Goal: Ask a question: Seek information or help from site administrators or community

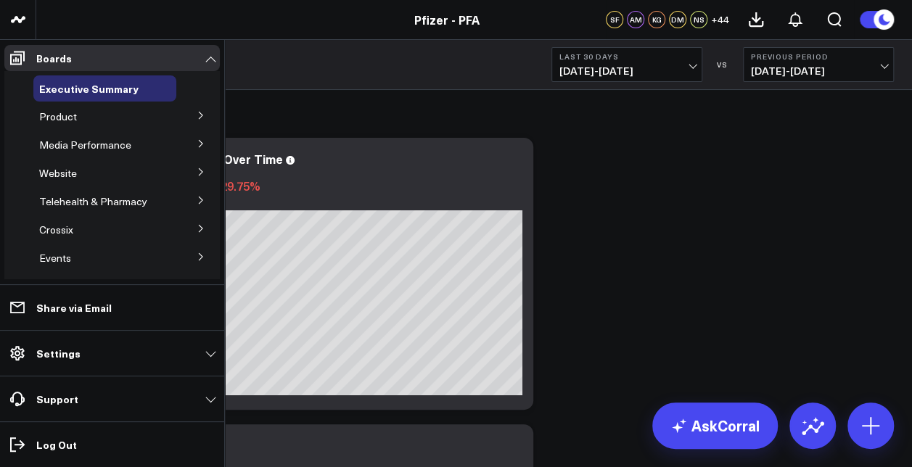
click at [200, 116] on button at bounding box center [201, 115] width 38 height 22
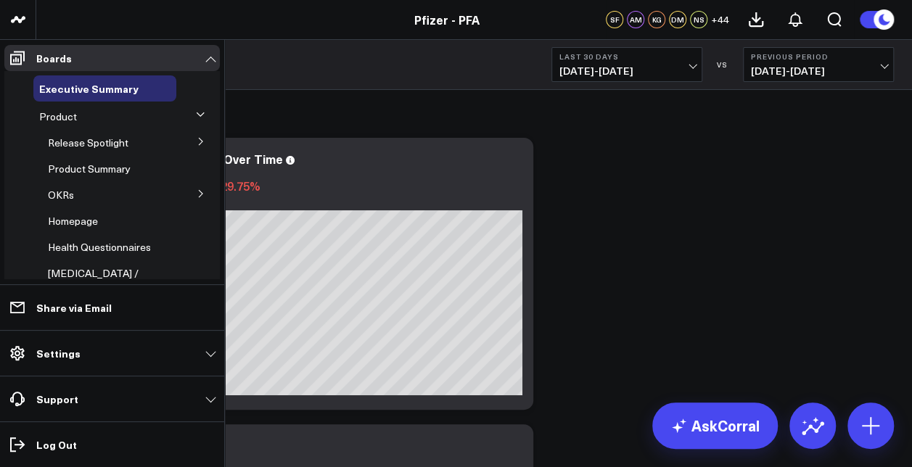
click at [189, 141] on button at bounding box center [201, 141] width 38 height 22
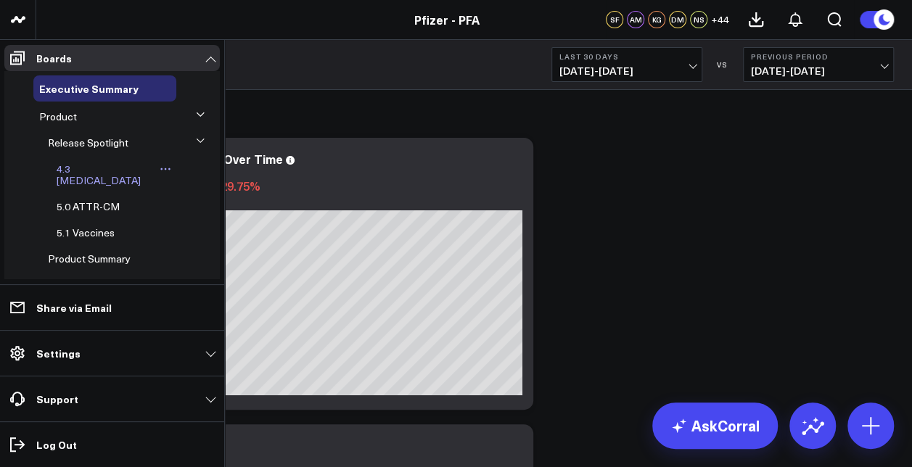
click at [93, 173] on span "4.3 [MEDICAL_DATA]" at bounding box center [99, 174] width 84 height 25
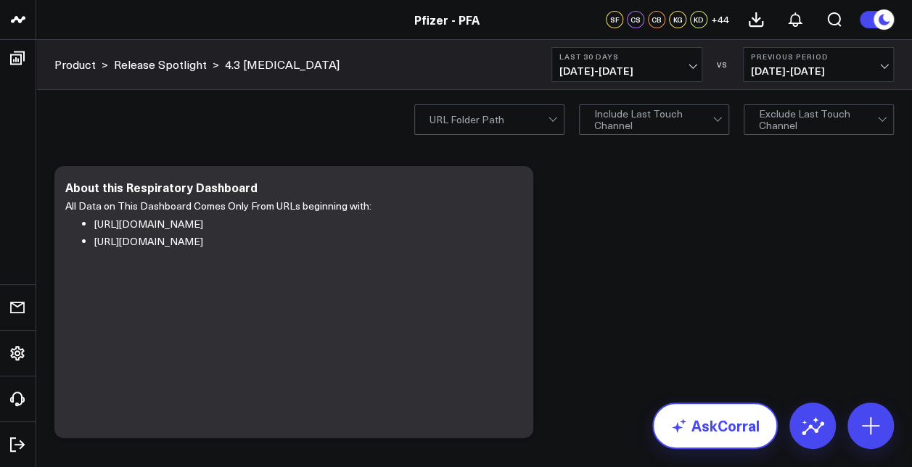
click at [693, 437] on link "AskCorral" at bounding box center [715, 426] width 126 height 46
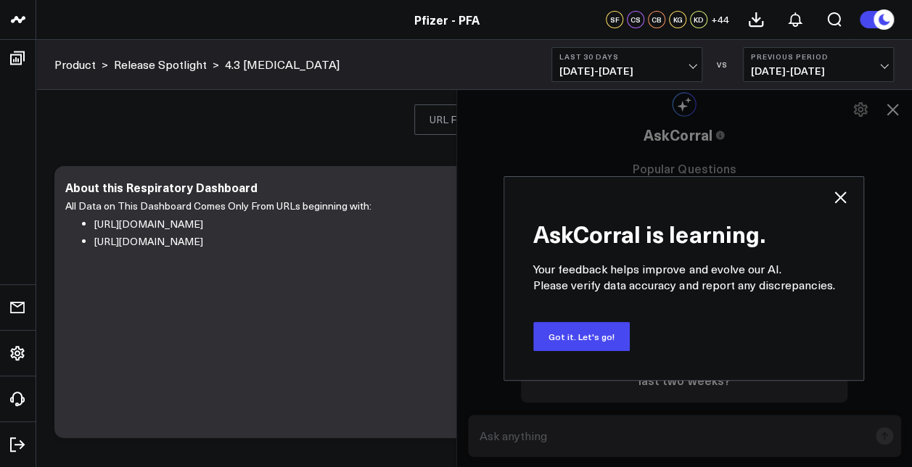
click at [831, 202] on icon at bounding box center [839, 197] width 17 height 17
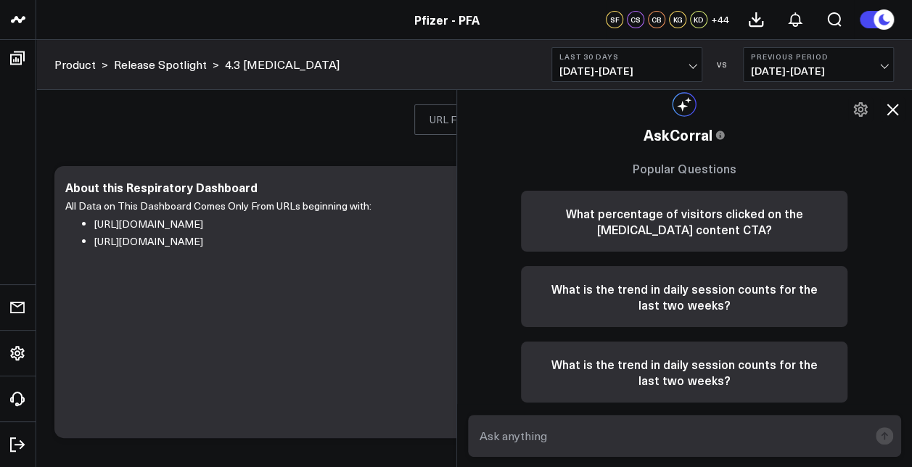
click at [670, 433] on textarea at bounding box center [672, 436] width 393 height 26
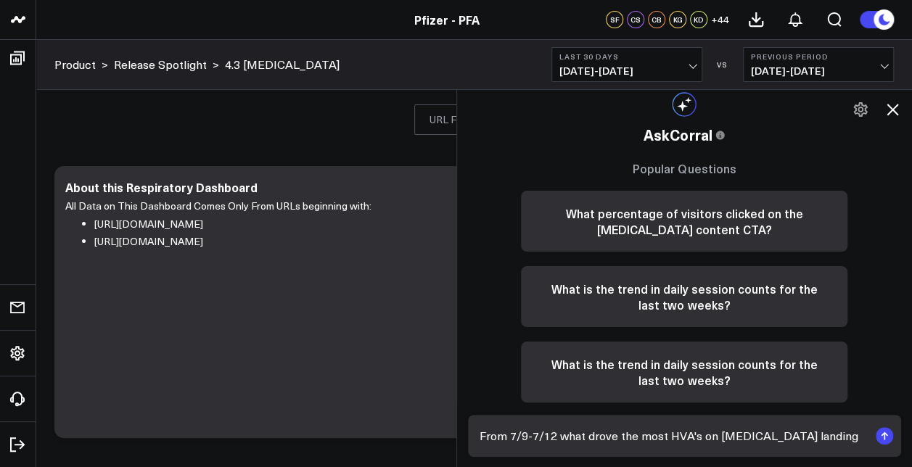
click at [887, 443] on rect "submit" at bounding box center [884, 435] width 17 height 17
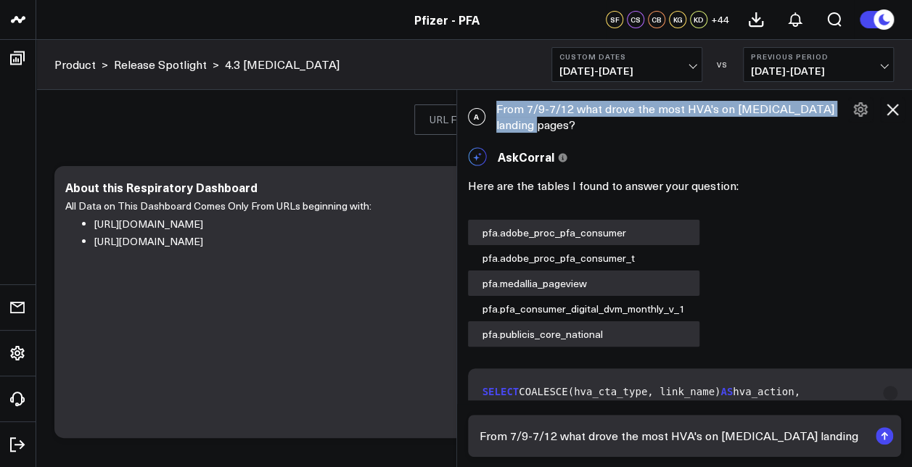
click at [547, 126] on div "A From 7/9-7/12 what drove the most HVA's on [MEDICAL_DATA] landing pages?" at bounding box center [685, 117] width 456 height 46
drag, startPoint x: 547, startPoint y: 126, endPoint x: 530, endPoint y: 110, distance: 22.6
copy div "From 7/9-7/12 what drove the most HVA's on [MEDICAL_DATA] landing pages?"
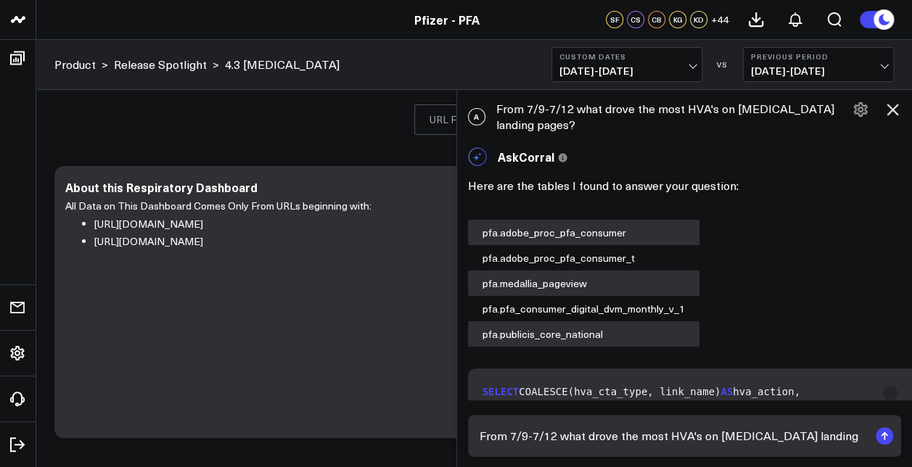
click at [554, 430] on textarea "From 7/9-7/12 what drove the most HVA's on [MEDICAL_DATA] landing pages?" at bounding box center [672, 436] width 393 height 26
click at [592, 435] on textarea "From 7/9-7/12 what drove the most HVA's on [MEDICAL_DATA] landing pages?" at bounding box center [672, 436] width 393 height 26
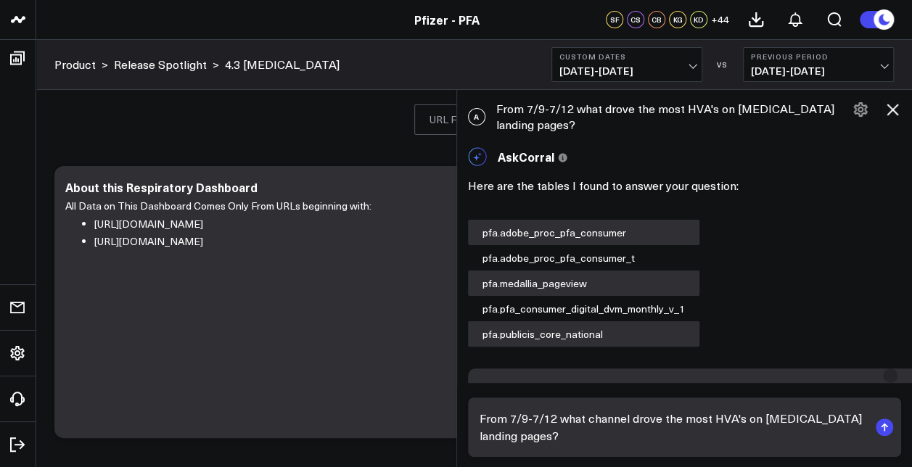
click at [884, 430] on icon "submit" at bounding box center [884, 427] width 1 height 7
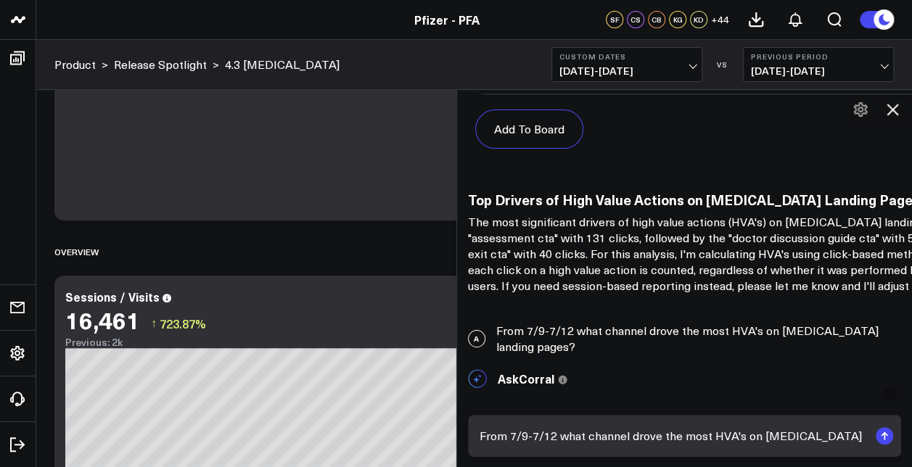
scroll to position [1573, 0]
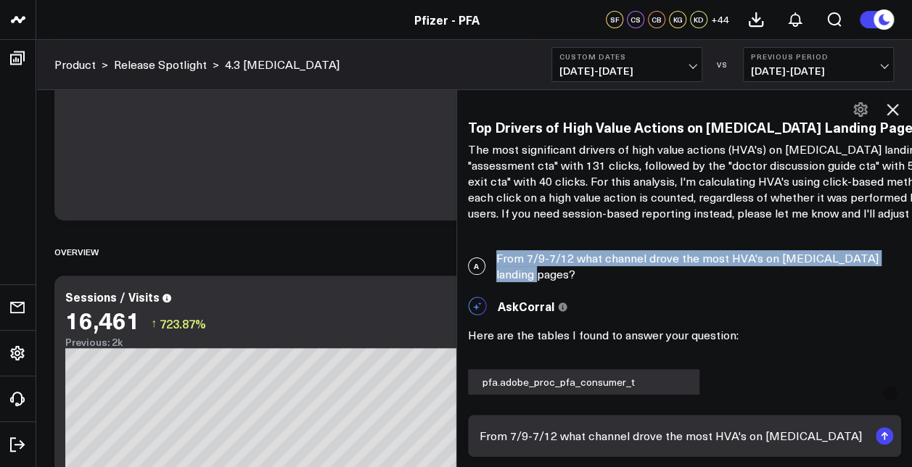
drag, startPoint x: 537, startPoint y: 302, endPoint x: 502, endPoint y: 287, distance: 37.7
click at [502, 287] on div "A From 7/9-7/12 what channel drove the most HVA's on [MEDICAL_DATA] landing pag…" at bounding box center [685, 266] width 456 height 46
drag, startPoint x: 502, startPoint y: 287, endPoint x: 514, endPoint y: 293, distance: 13.6
copy div "From 7/9-7/12 what channel drove the most HVA's on [MEDICAL_DATA] landing pages?"
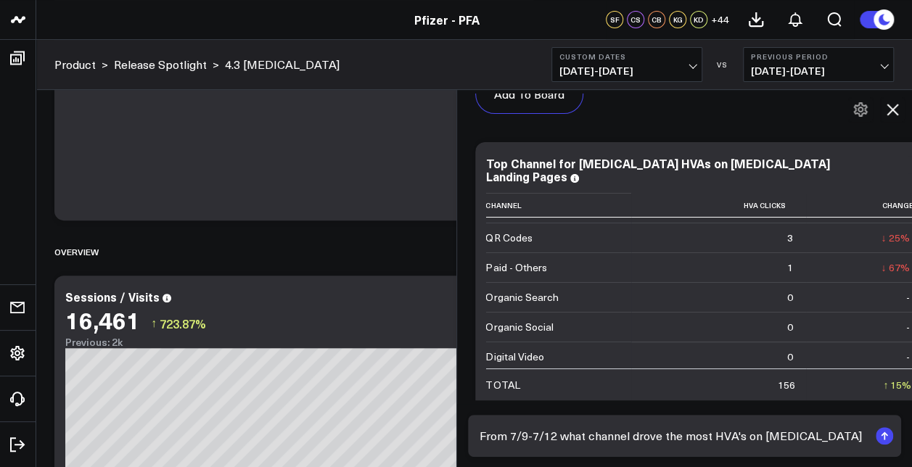
scroll to position [2661, 0]
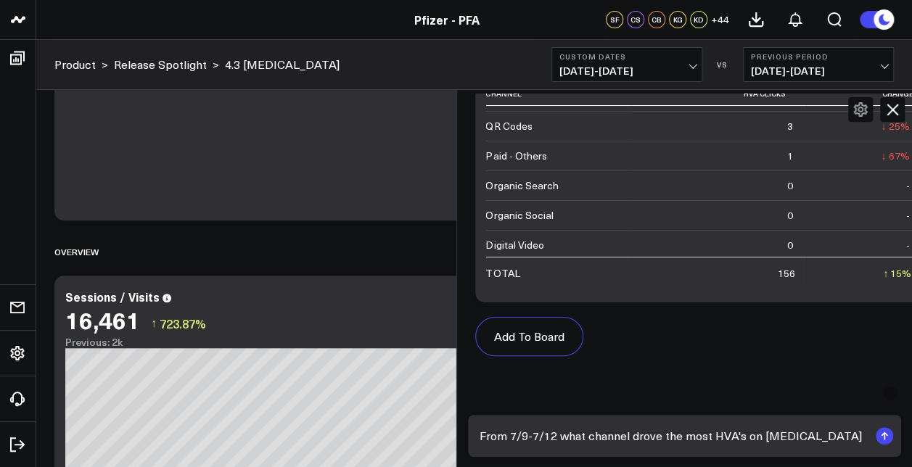
click at [546, 443] on textarea "From 7/9-7/12 what channel drove the most HVA's on [MEDICAL_DATA] landing pages?" at bounding box center [672, 436] width 393 height 26
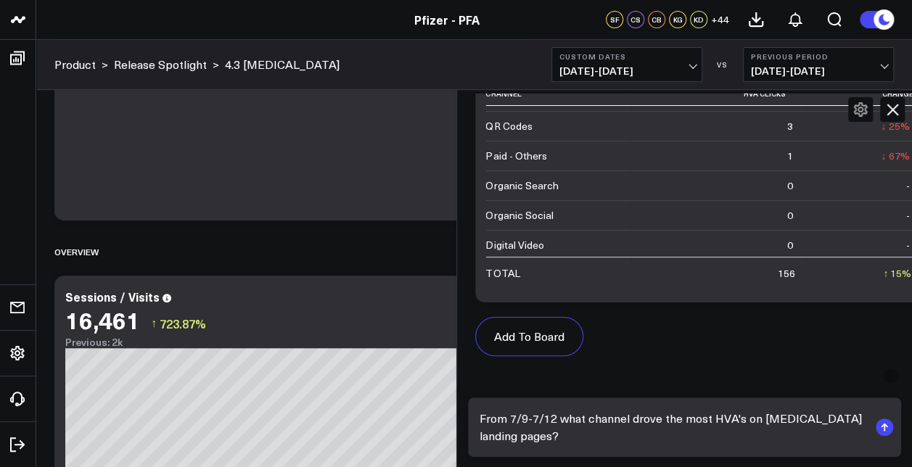
click at [530, 419] on textarea "From 7/9-7/12 what channel drove the most HVA's on [MEDICAL_DATA] landing pages?" at bounding box center [672, 428] width 393 height 44
type textarea "From 7/31-8/4 what channel drove the most HVA's on [MEDICAL_DATA] landing pages?"
click at [885, 431] on icon "submit" at bounding box center [884, 427] width 1 height 7
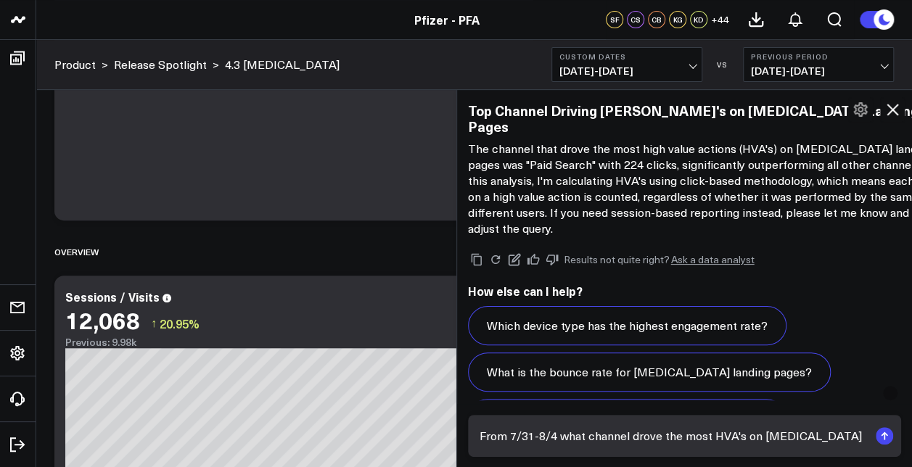
scroll to position [4691, 0]
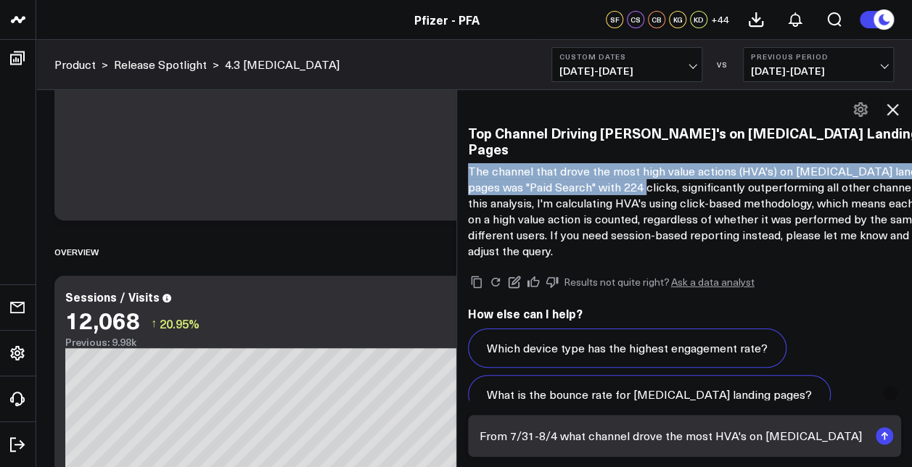
drag, startPoint x: 470, startPoint y: 162, endPoint x: 679, endPoint y: 189, distance: 210.7
drag, startPoint x: 679, startPoint y: 189, endPoint x: 654, endPoint y: 180, distance: 26.8
copy p "The channel that drove the most high value actions (HVA's) on [MEDICAL_DATA] la…"
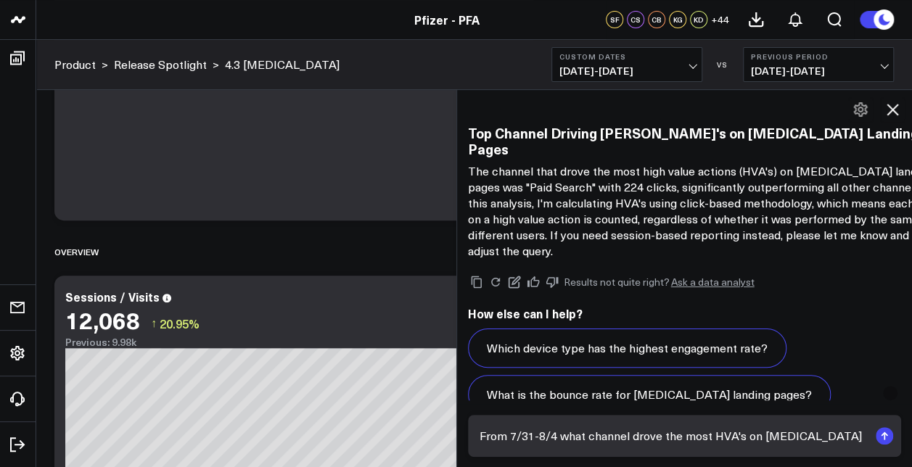
click at [687, 231] on p "The channel that drove the most high value actions (HVA's) on [MEDICAL_DATA] la…" at bounding box center [706, 211] width 476 height 96
click at [620, 431] on textarea "From 7/31-8/4 what channel drove the most HVA's on [MEDICAL_DATA] landing pages?" at bounding box center [672, 436] width 393 height 26
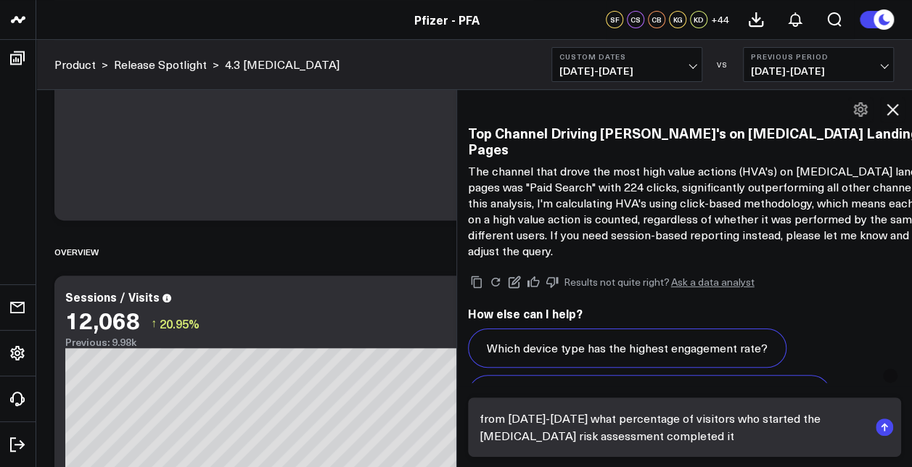
type textarea "from [DATE]-[DATE] what percentage of visitors who started the [MEDICAL_DATA] r…"
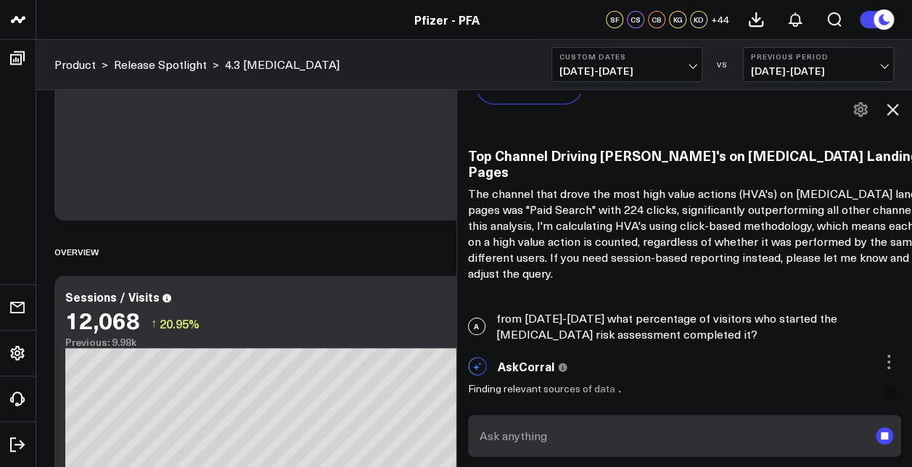
scroll to position [4667, 0]
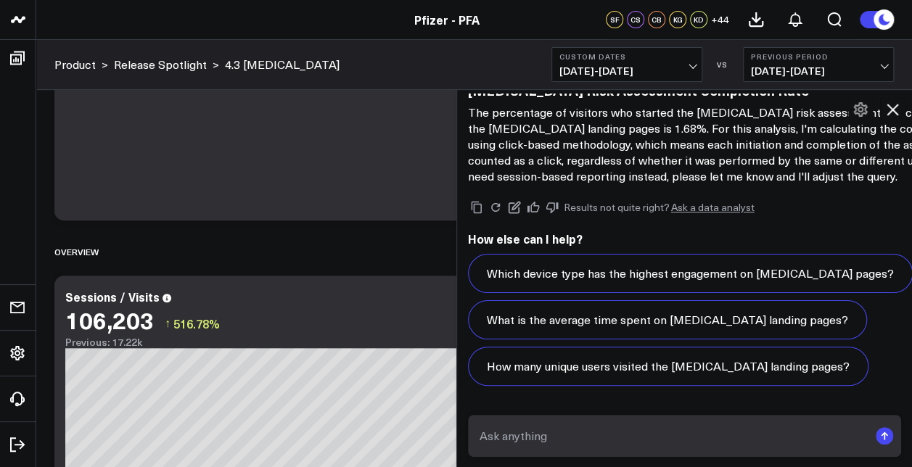
scroll to position [6501, 0]
drag, startPoint x: 599, startPoint y: 436, endPoint x: 603, endPoint y: 421, distance: 15.7
click at [603, 411] on div at bounding box center [685, 436] width 456 height 64
click at [894, 107] on icon at bounding box center [893, 110] width 12 height 12
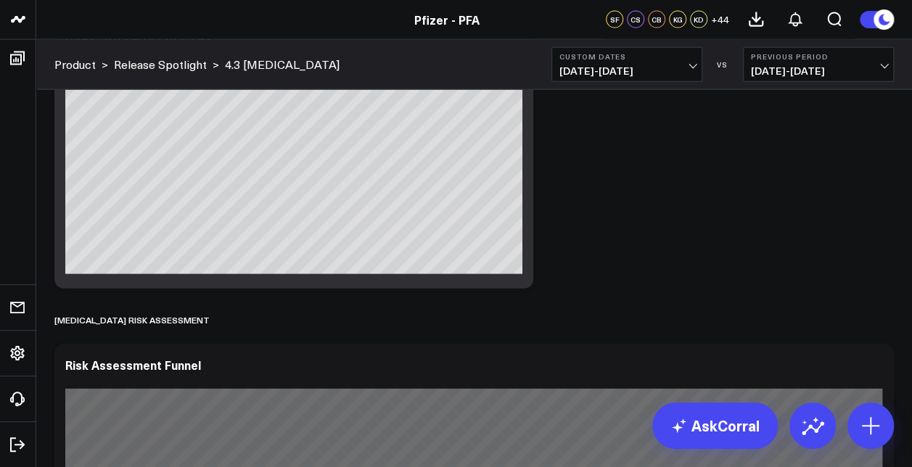
scroll to position [7210, 0]
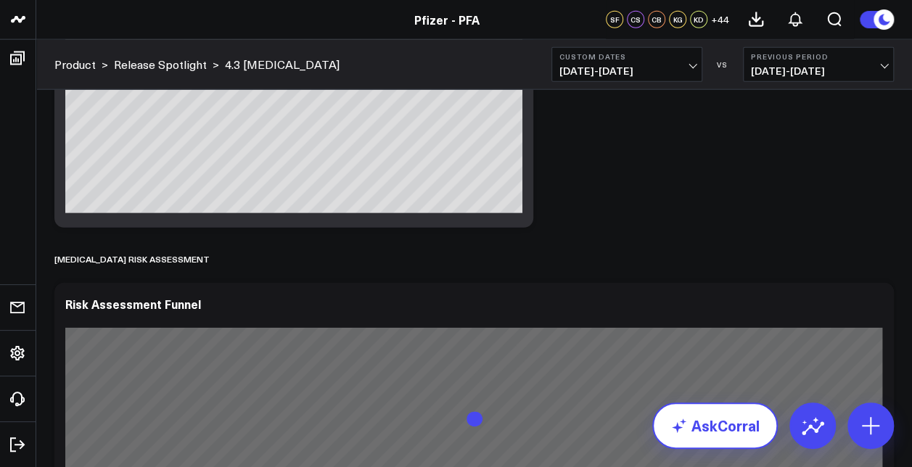
click at [720, 440] on link "AskCorral" at bounding box center [715, 426] width 126 height 46
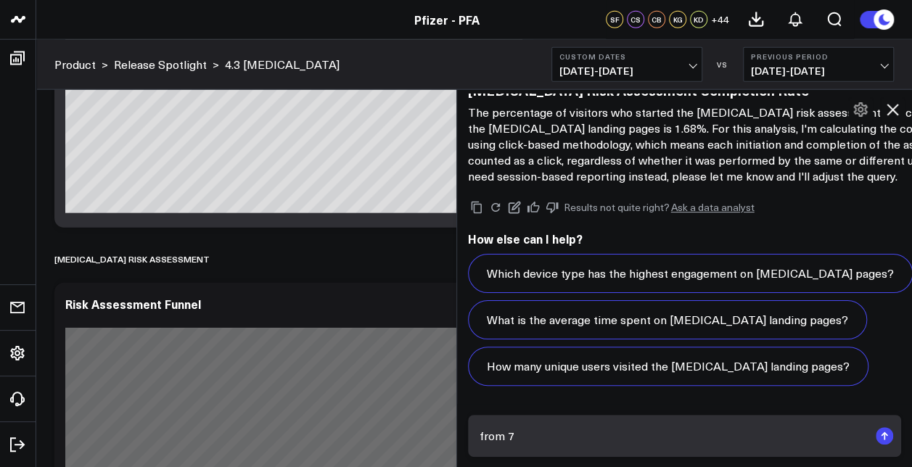
click at [609, 440] on textarea "from 7" at bounding box center [672, 436] width 393 height 26
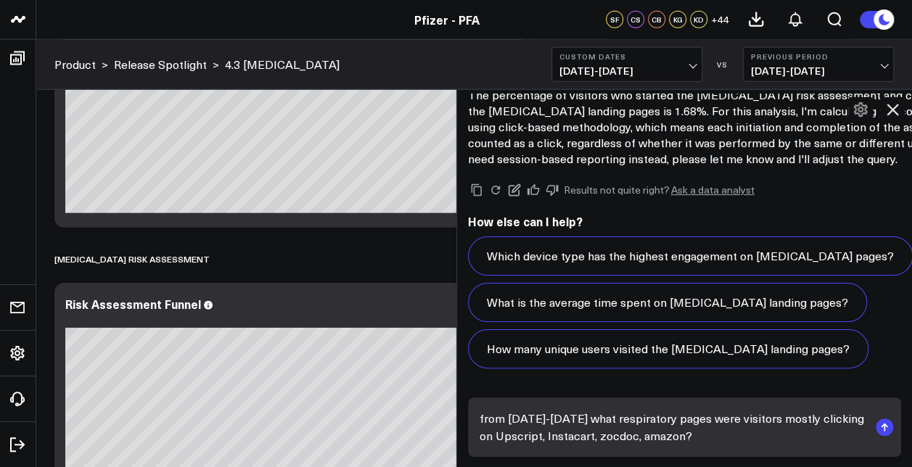
scroll to position [7065, 0]
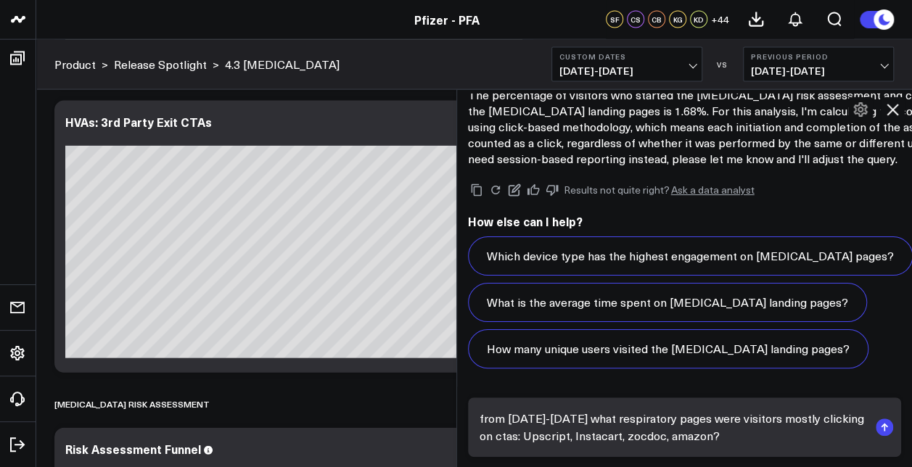
type textarea "from [DATE]-[DATE] what respiratory pages were visitors mostly clicking on ctas…"
click at [882, 425] on icon "submit" at bounding box center [884, 425] width 7 height 4
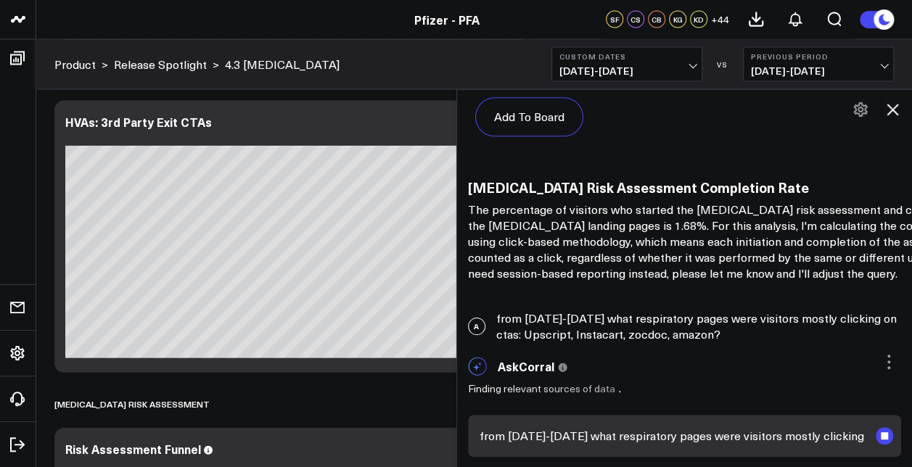
scroll to position [6406, 0]
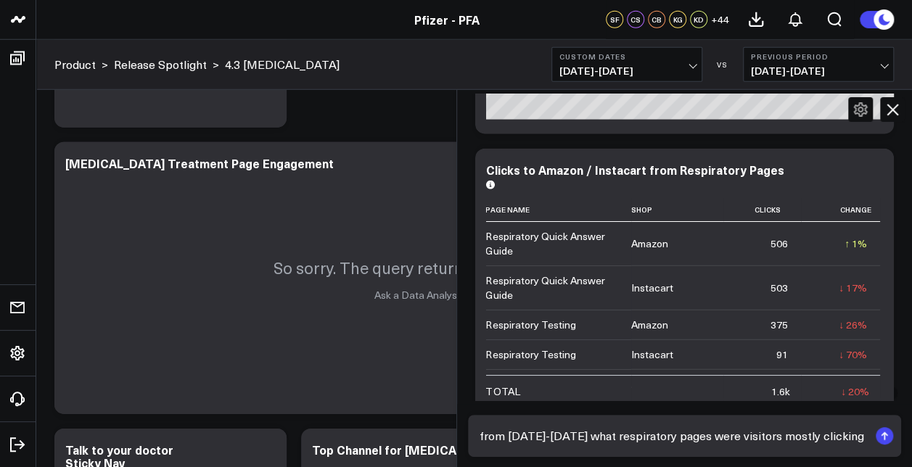
scroll to position [103, 0]
